Goal: Navigation & Orientation: Find specific page/section

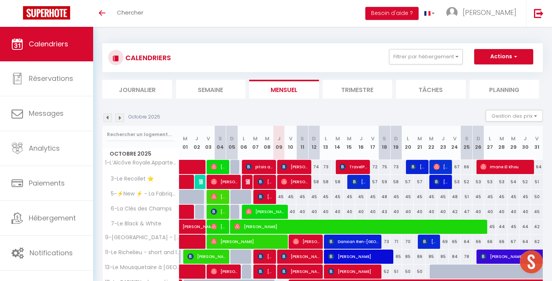
click at [213, 89] on li "Semaine" at bounding box center [211, 89] width 70 height 19
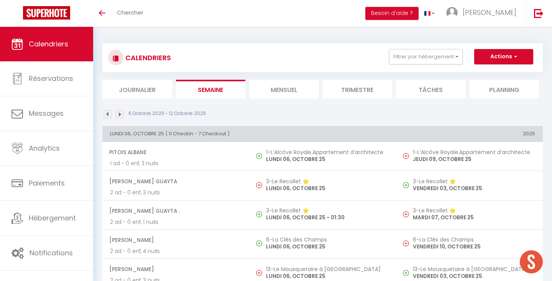
click at [264, 98] on li "Mensuel" at bounding box center [284, 89] width 70 height 19
